Goal: Find specific page/section: Find specific page/section

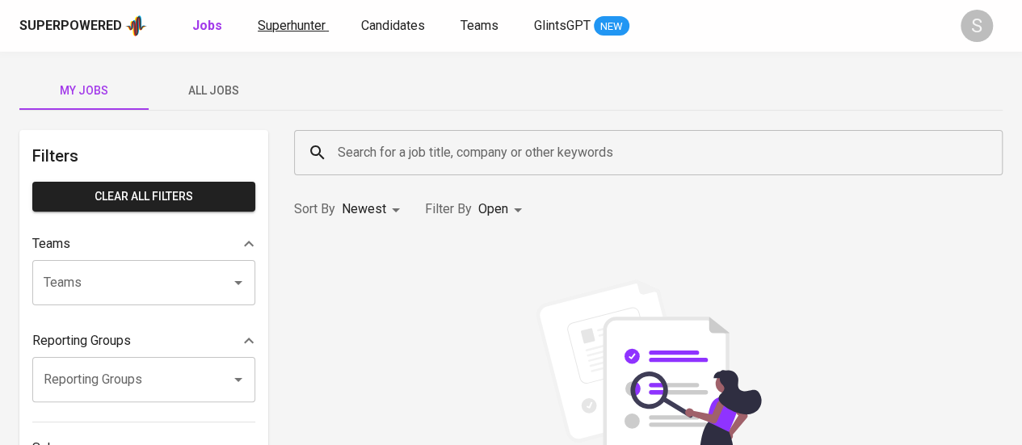
click at [296, 16] on link "Superhunter" at bounding box center [293, 26] width 71 height 20
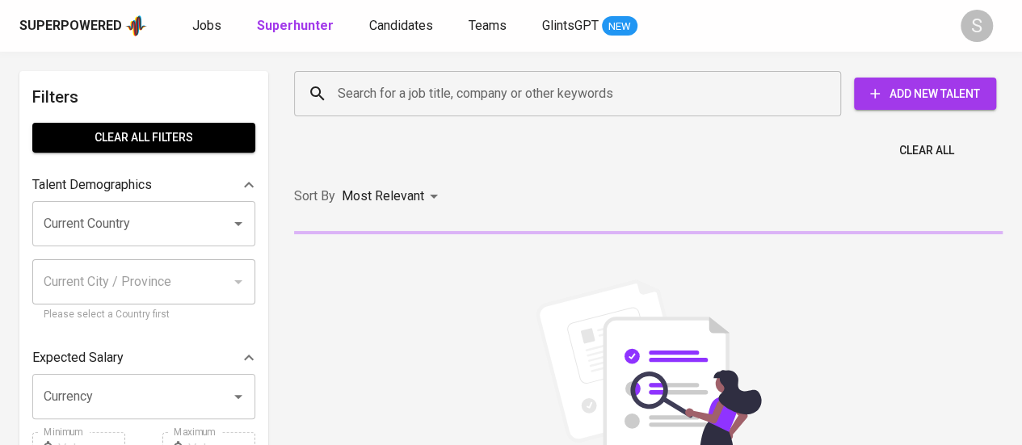
click at [362, 93] on input "Search for a job title, company or other keywords" at bounding box center [572, 93] width 476 height 31
paste input "[EMAIL_ADDRESS][DOMAIN_NAME]"
type input "[EMAIL_ADDRESS][DOMAIN_NAME]"
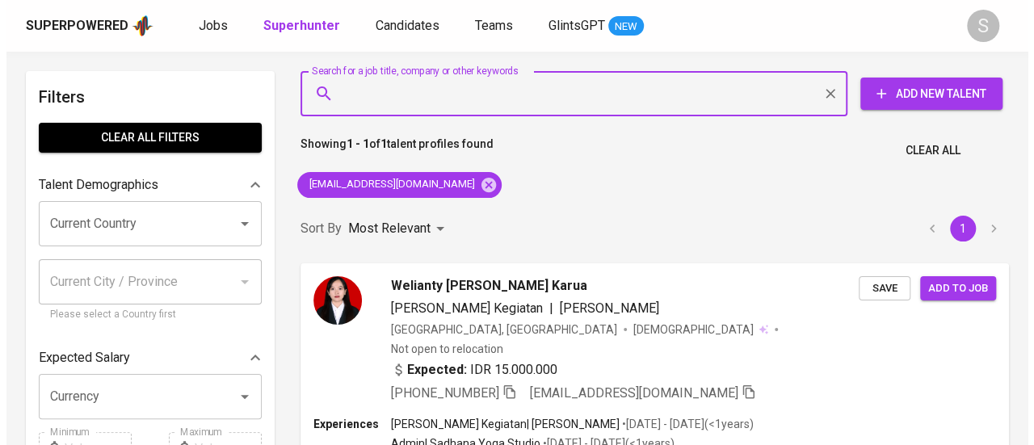
scroll to position [153, 0]
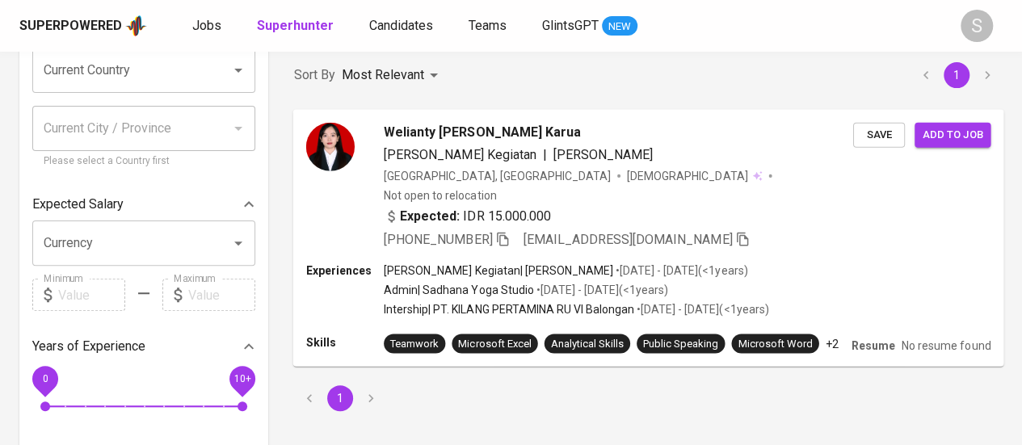
click at [885, 337] on p "Resume" at bounding box center [873, 345] width 44 height 16
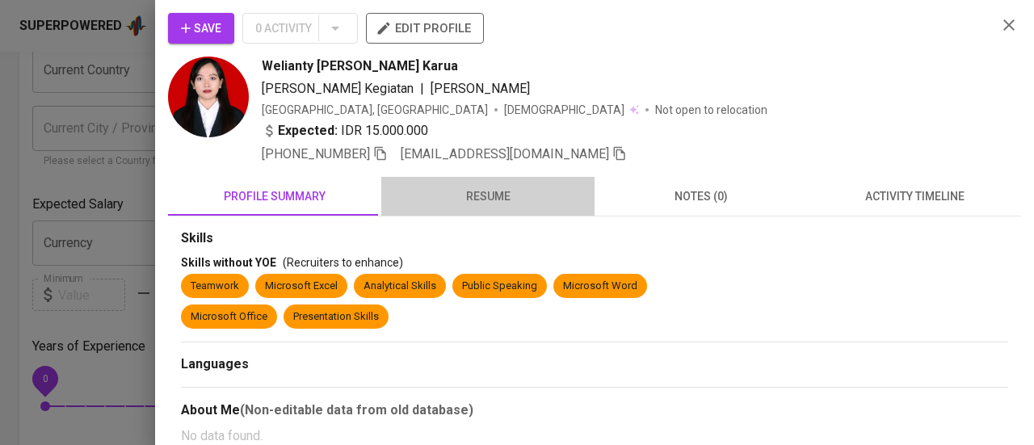
click at [493, 187] on span "resume" at bounding box center [488, 197] width 194 height 20
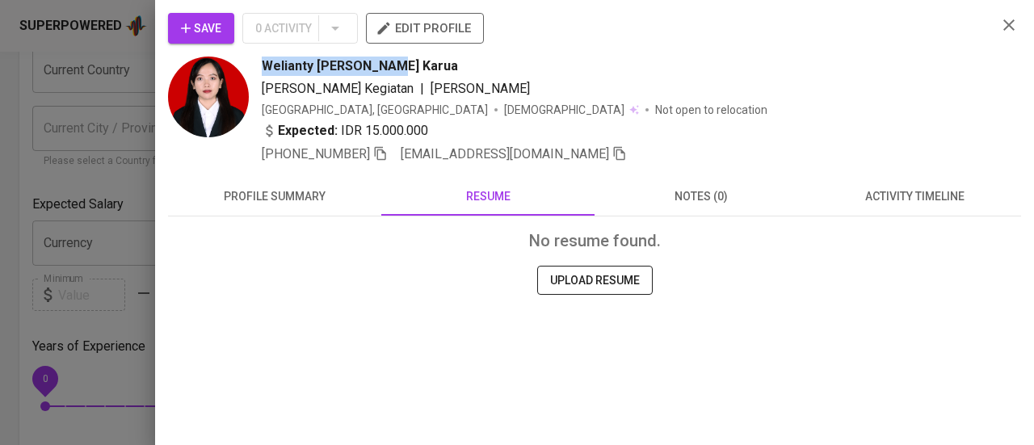
drag, startPoint x: 262, startPoint y: 62, endPoint x: 417, endPoint y: 69, distance: 154.4
click at [417, 69] on div "Welianty [PERSON_NAME] Karua" at bounding box center [623, 66] width 722 height 19
copy span "Welianty [PERSON_NAME] Karua"
